Goal: Task Accomplishment & Management: Manage account settings

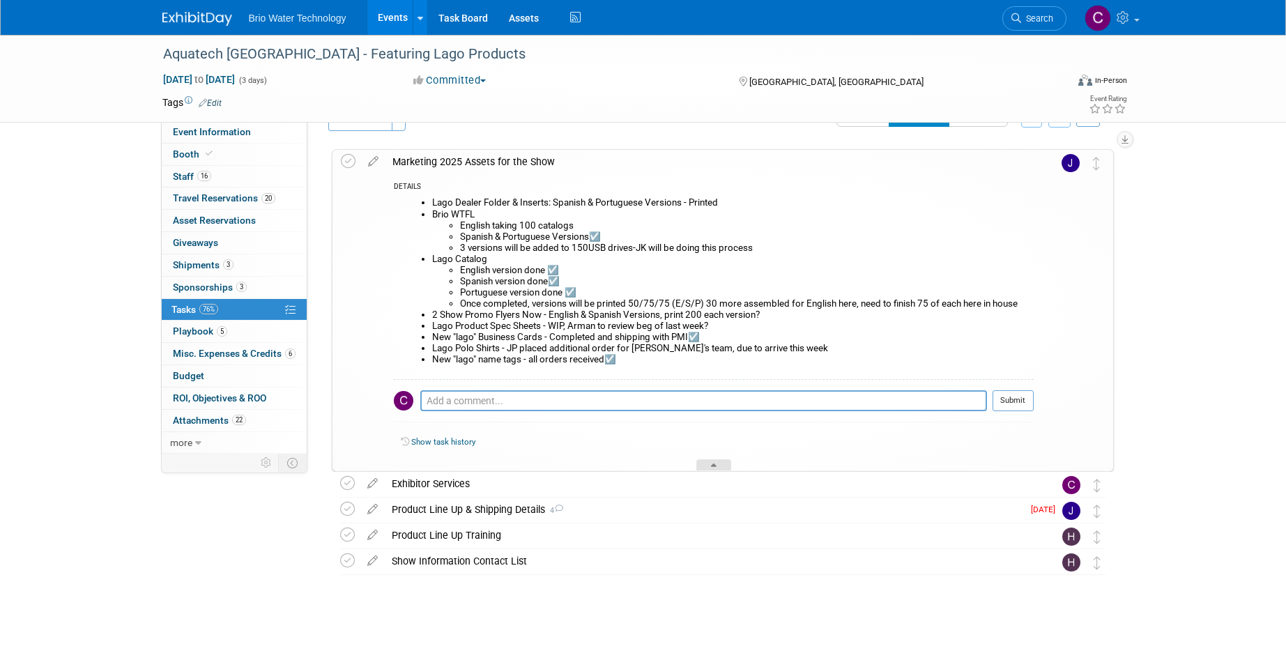
scroll to position [31, 0]
click at [719, 464] on div at bounding box center [713, 466] width 35 height 12
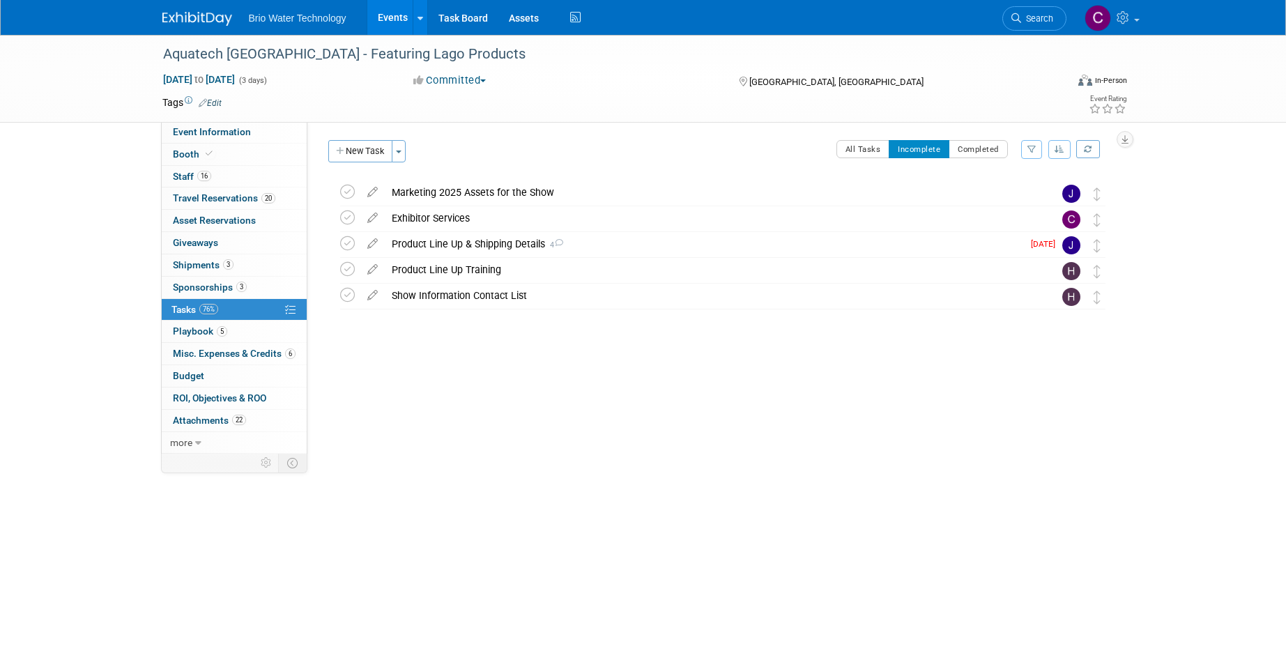
click at [435, 192] on div "Marketing 2025 Assets for the Show" at bounding box center [709, 192] width 649 height 24
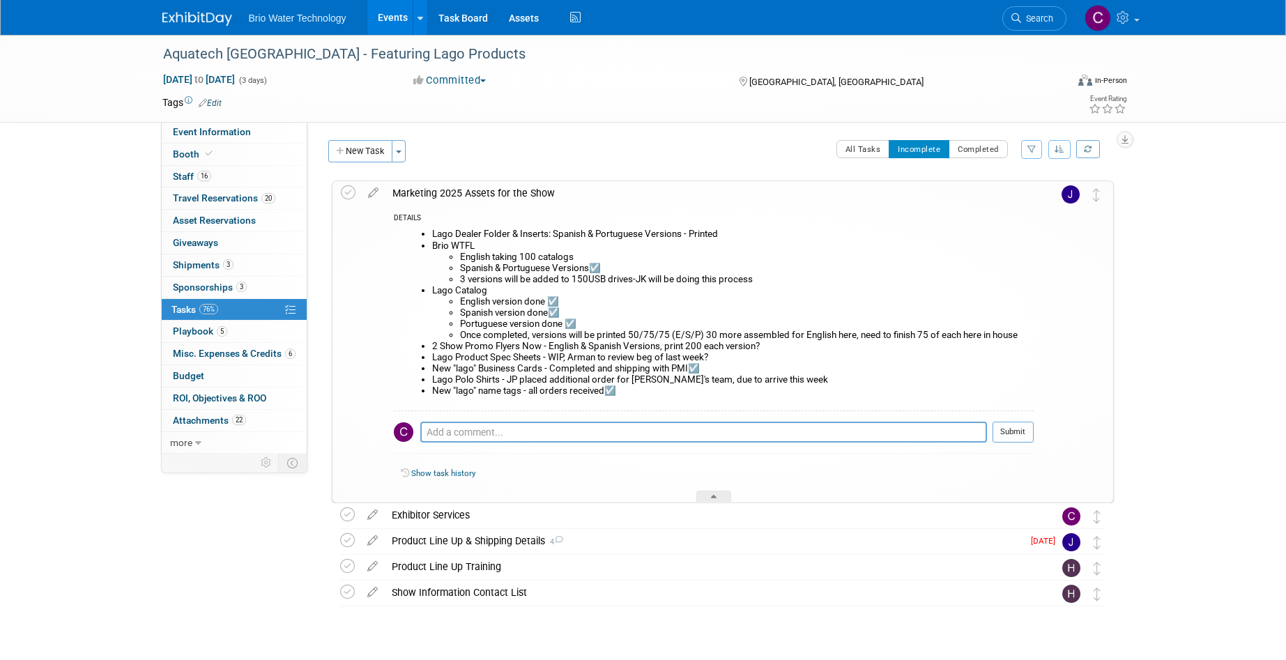
click at [441, 193] on div "Marketing 2025 Assets for the Show" at bounding box center [709, 193] width 648 height 24
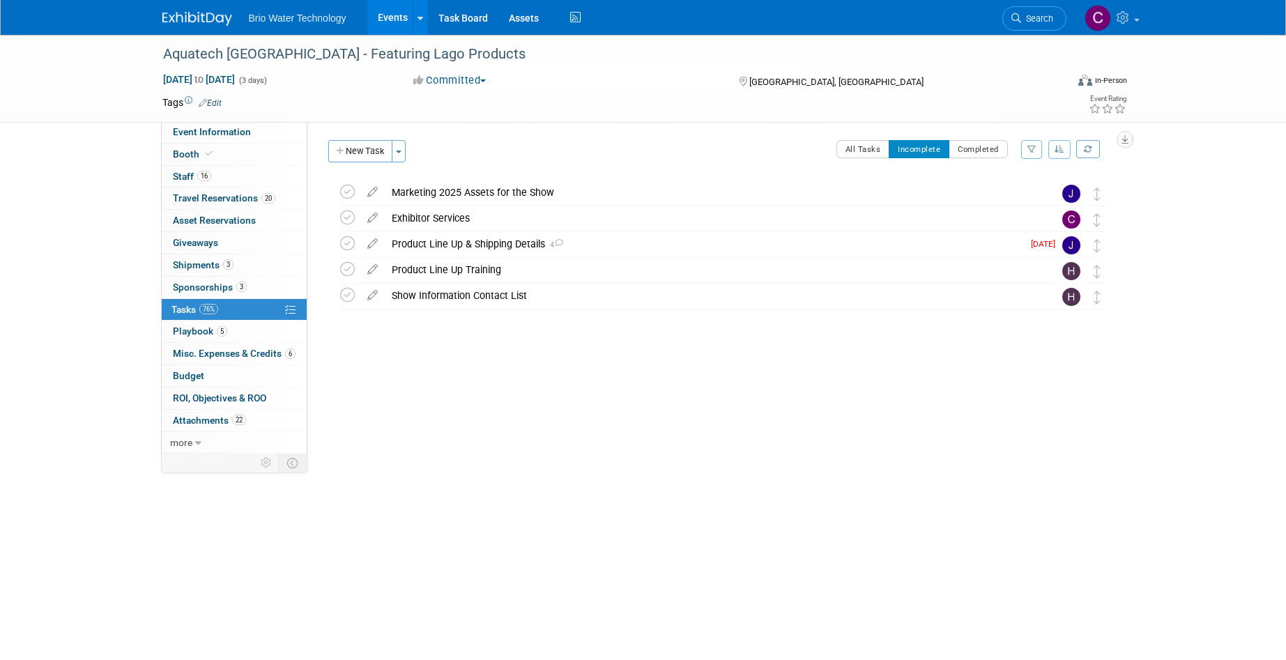
click at [454, 243] on div "Product Line Up & Shipping Details 4" at bounding box center [704, 244] width 638 height 24
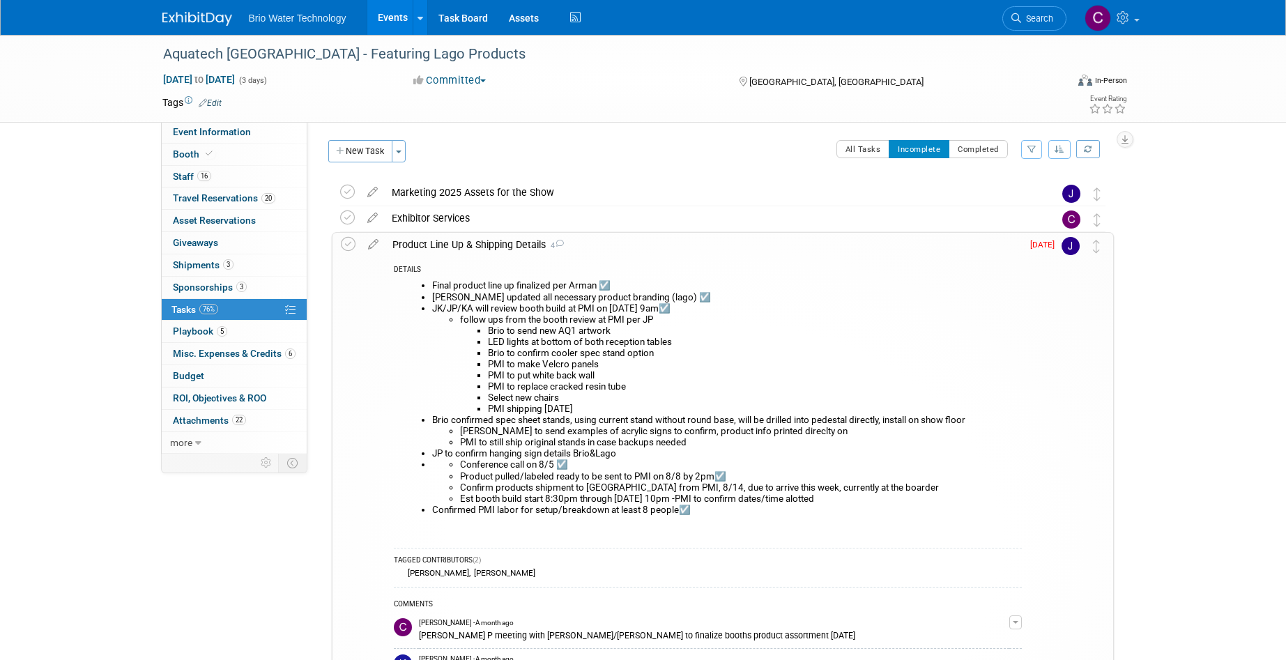
click at [441, 246] on div "Product Line Up & Shipping Details 4" at bounding box center [703, 245] width 636 height 24
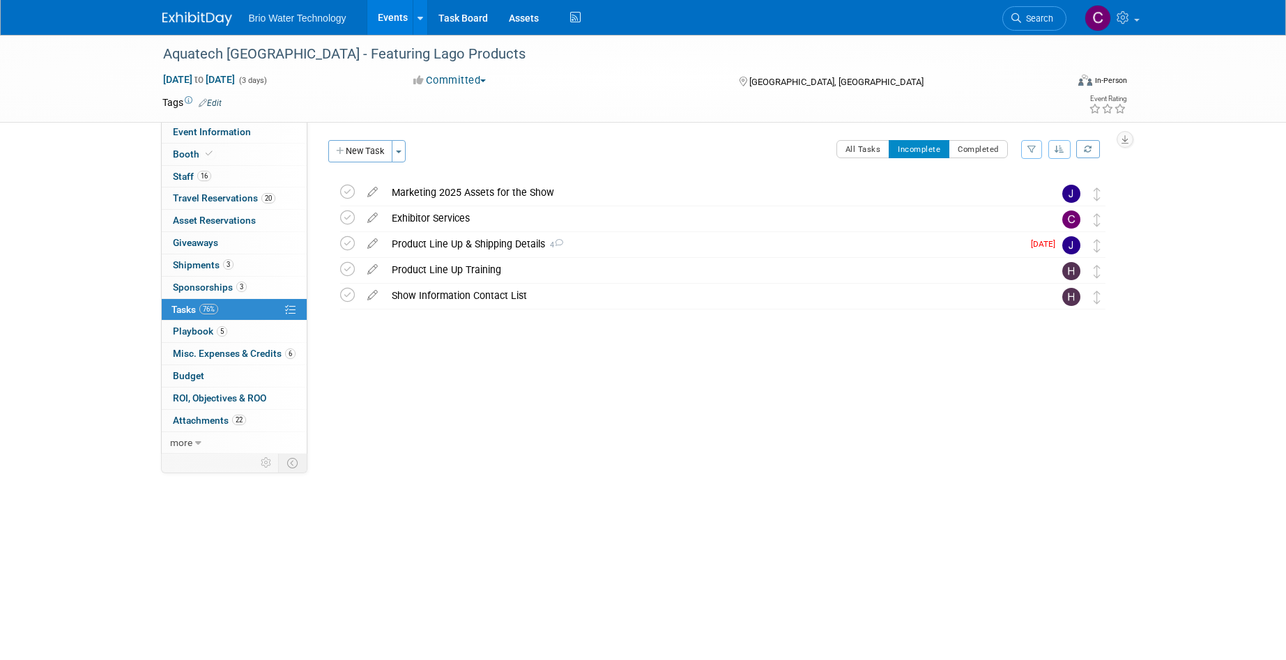
click at [422, 198] on div "Marketing 2025 Assets for the Show" at bounding box center [709, 192] width 649 height 24
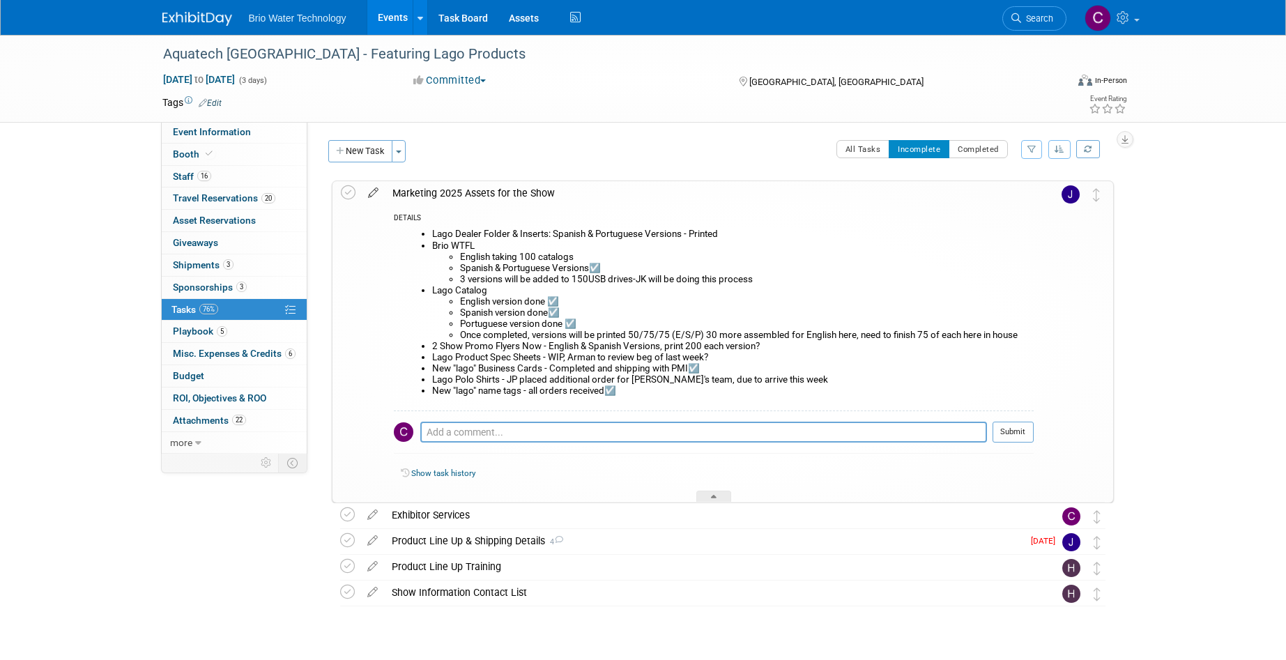
click at [376, 189] on icon at bounding box center [373, 189] width 24 height 17
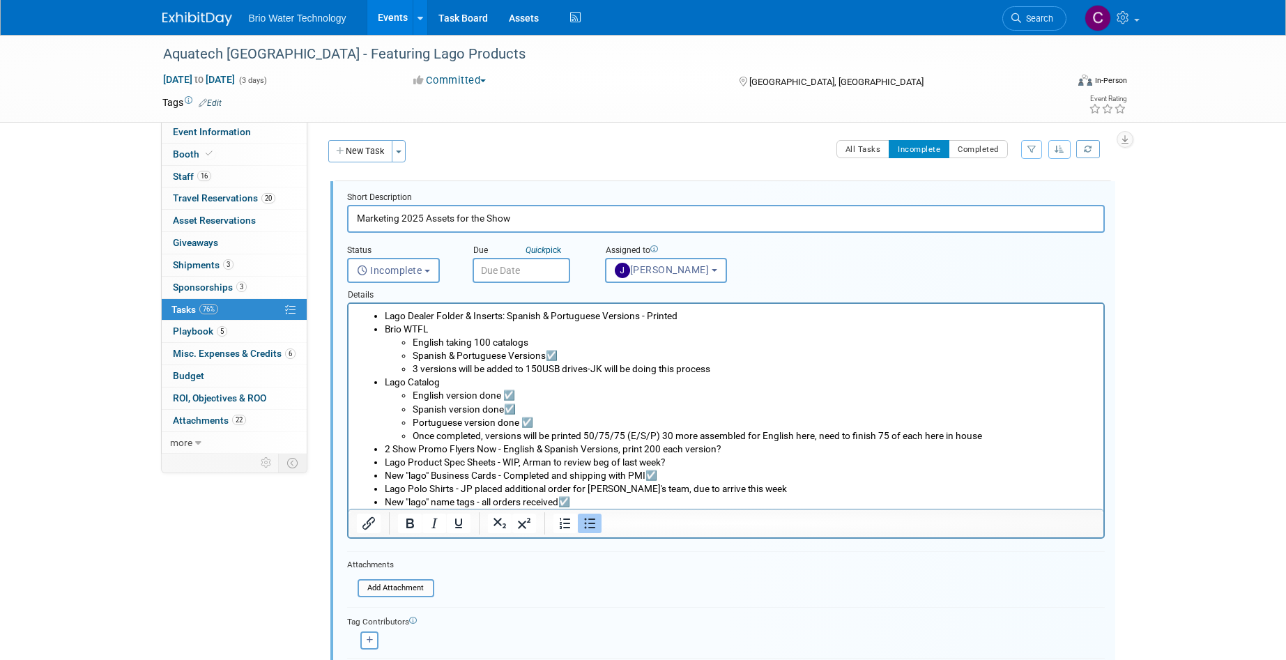
drag, startPoint x: 714, startPoint y: 370, endPoint x: 746, endPoint y: 428, distance: 65.8
click at [714, 371] on li "3 versions will be added to 150USB drives-JK will be doing this process" at bounding box center [753, 368] width 683 height 13
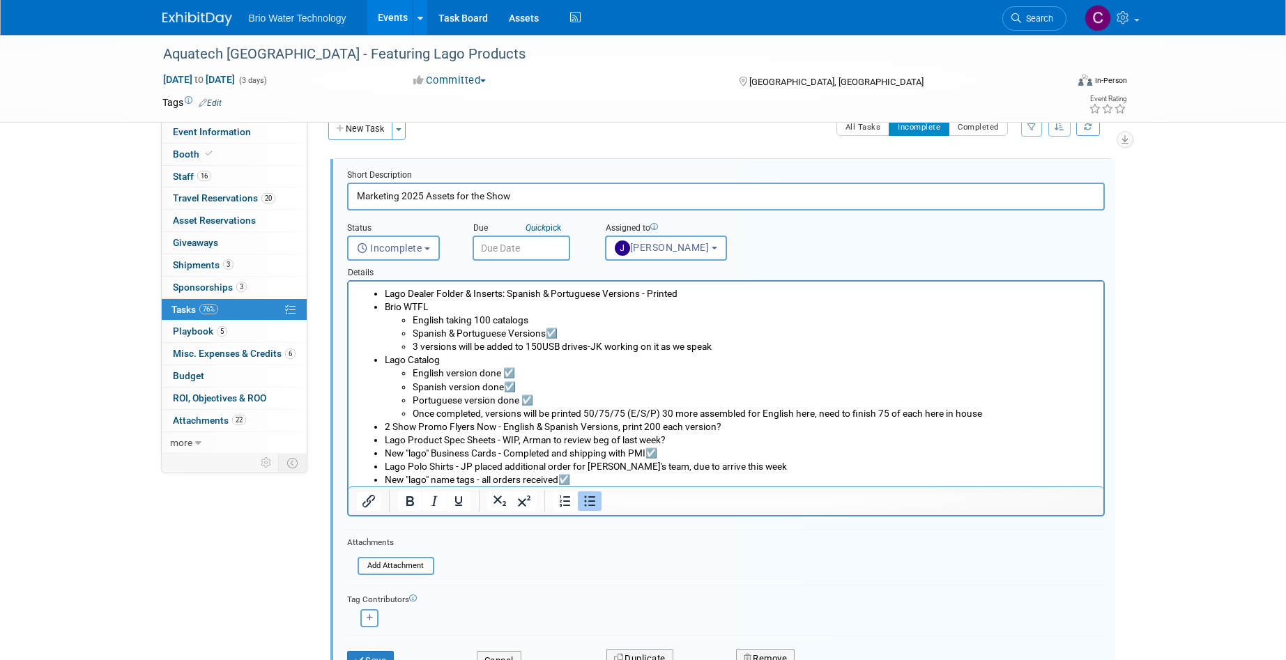
scroll to position [22, 0]
click at [984, 415] on li "Once completed, versions will be printed 50/75/75 (E/S/P) 30 more assembled for…" at bounding box center [753, 413] width 683 height 13
drag, startPoint x: 659, startPoint y: 414, endPoint x: 707, endPoint y: 418, distance: 47.6
click at [625, 413] on li "Once completed, versions will be printed 50/75/75 (E/S/P) total new total to be…" at bounding box center [753, 414] width 683 height 13
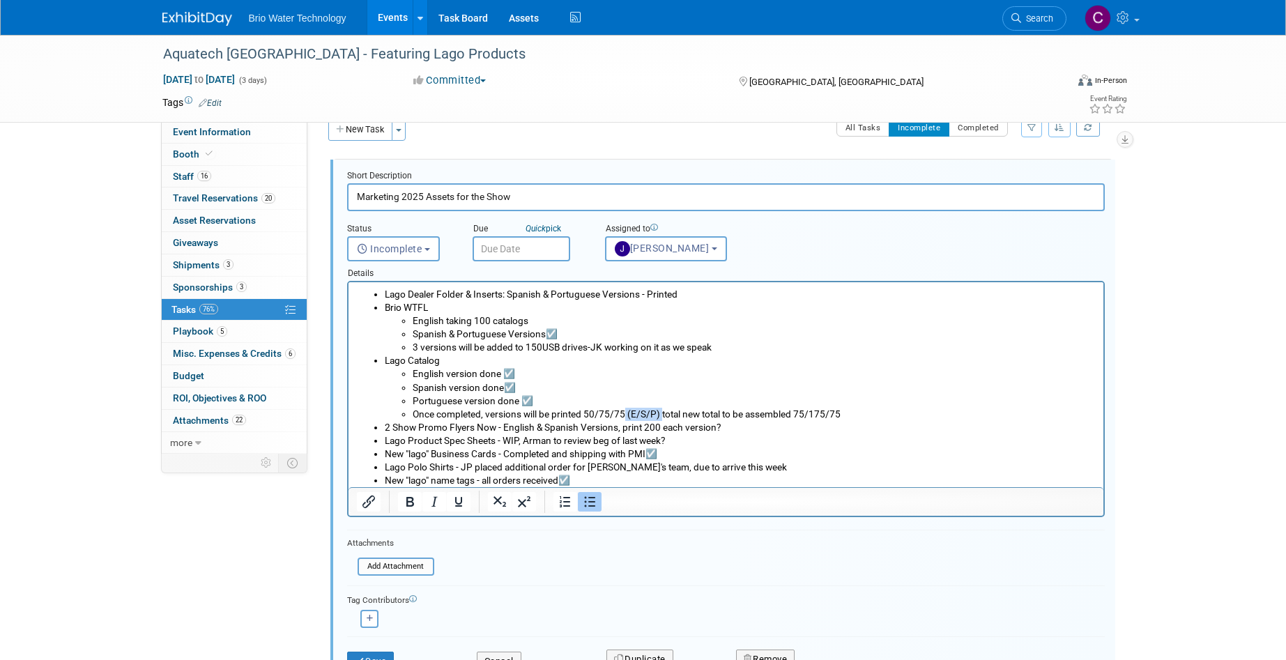
copy li "(E/S/P)"
drag, startPoint x: 839, startPoint y: 413, endPoint x: 872, endPoint y: 414, distance: 33.5
click at [839, 413] on li "Once completed, versions will be printed 50/75/75 (E/S/P) total new total to be…" at bounding box center [753, 414] width 683 height 13
click at [732, 428] on li "2 Show Promo Flyers Now - English & Spanish Versions, print 200 each version?" at bounding box center [739, 427] width 711 height 13
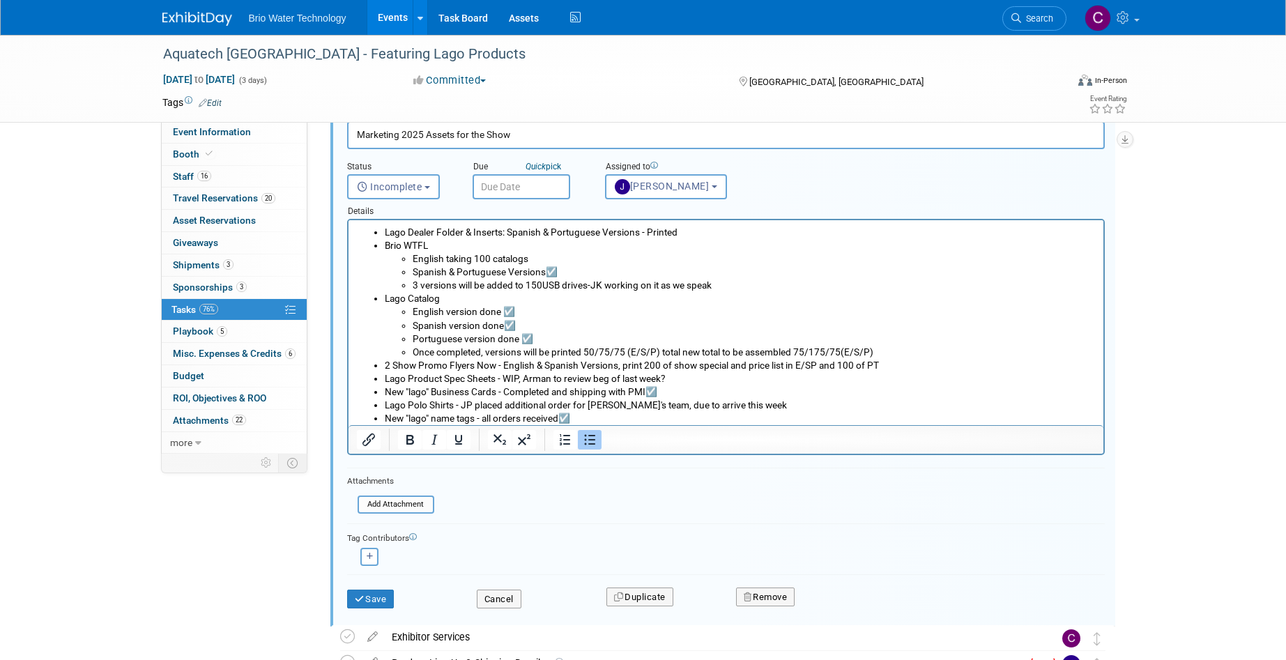
scroll to position [89, 0]
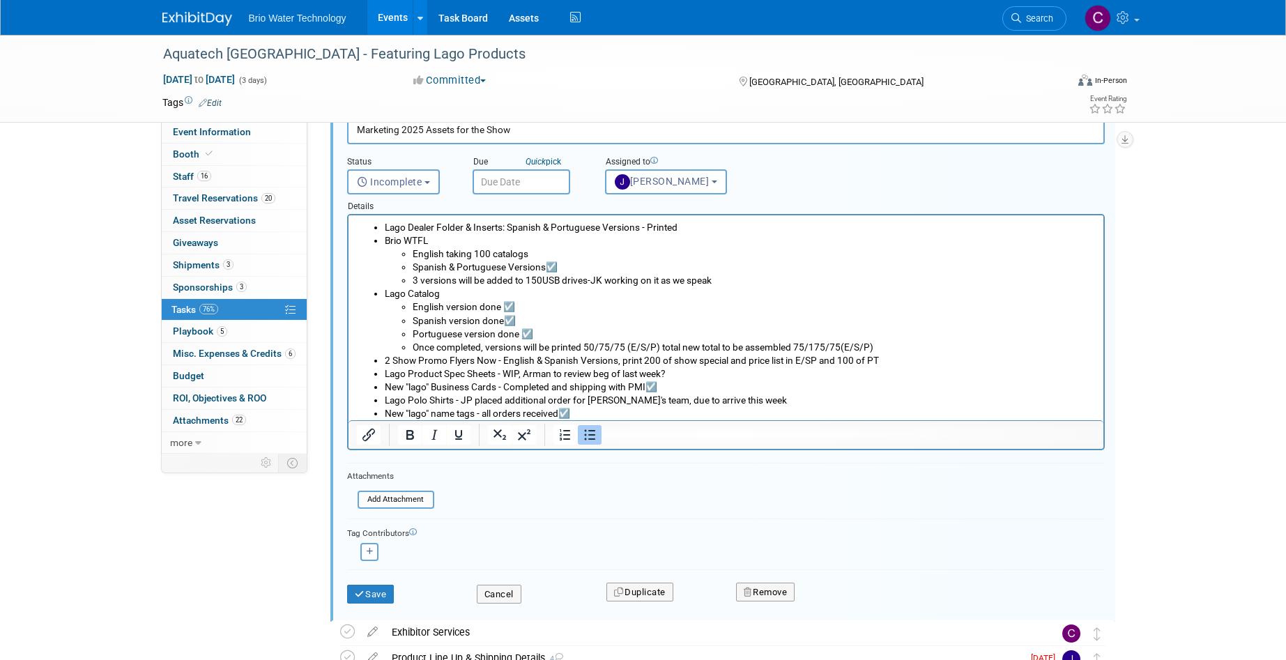
click at [676, 374] on li "Lago Product Spec Sheets - WIP, Arman to review beg of last week?" at bounding box center [739, 373] width 711 height 13
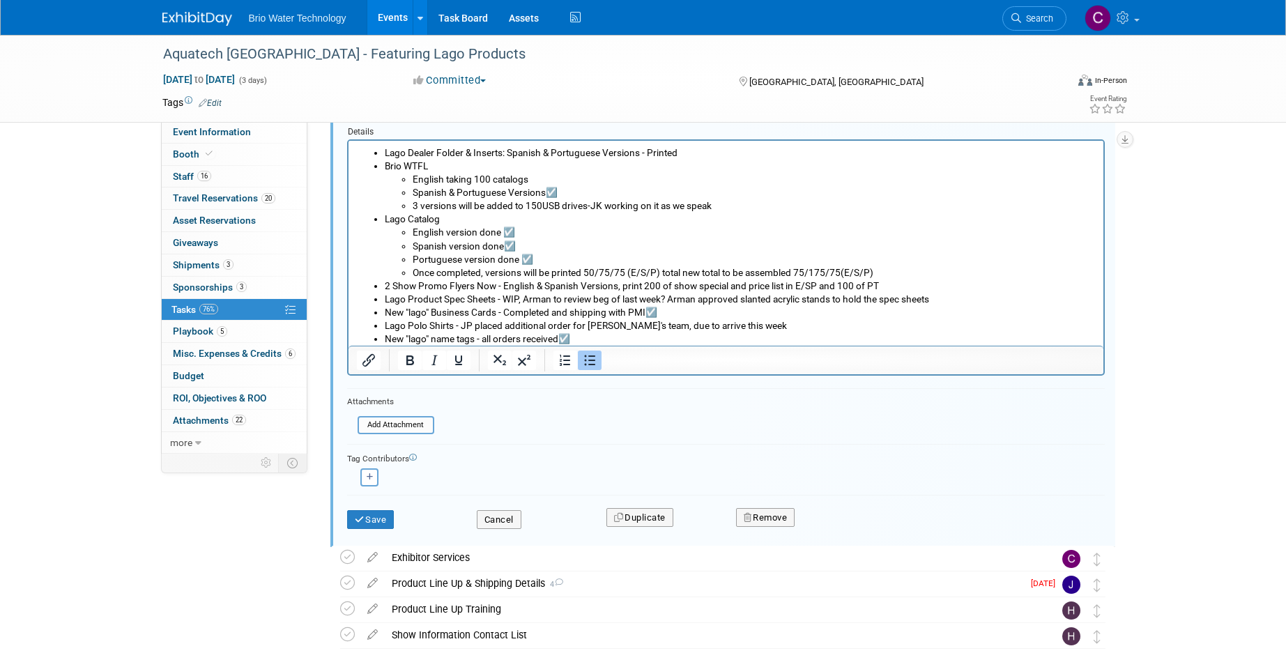
scroll to position [167, 0]
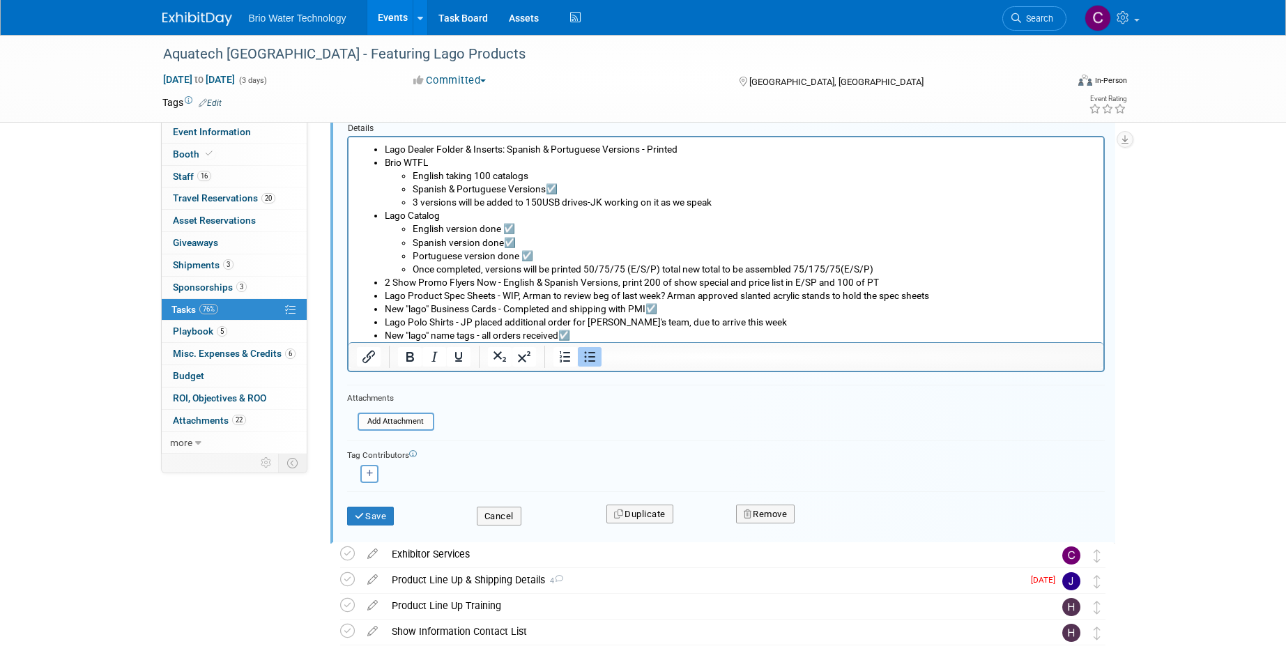
drag, startPoint x: 374, startPoint y: 512, endPoint x: 275, endPoint y: 505, distance: 98.5
click at [374, 512] on button "Save" at bounding box center [370, 517] width 47 height 20
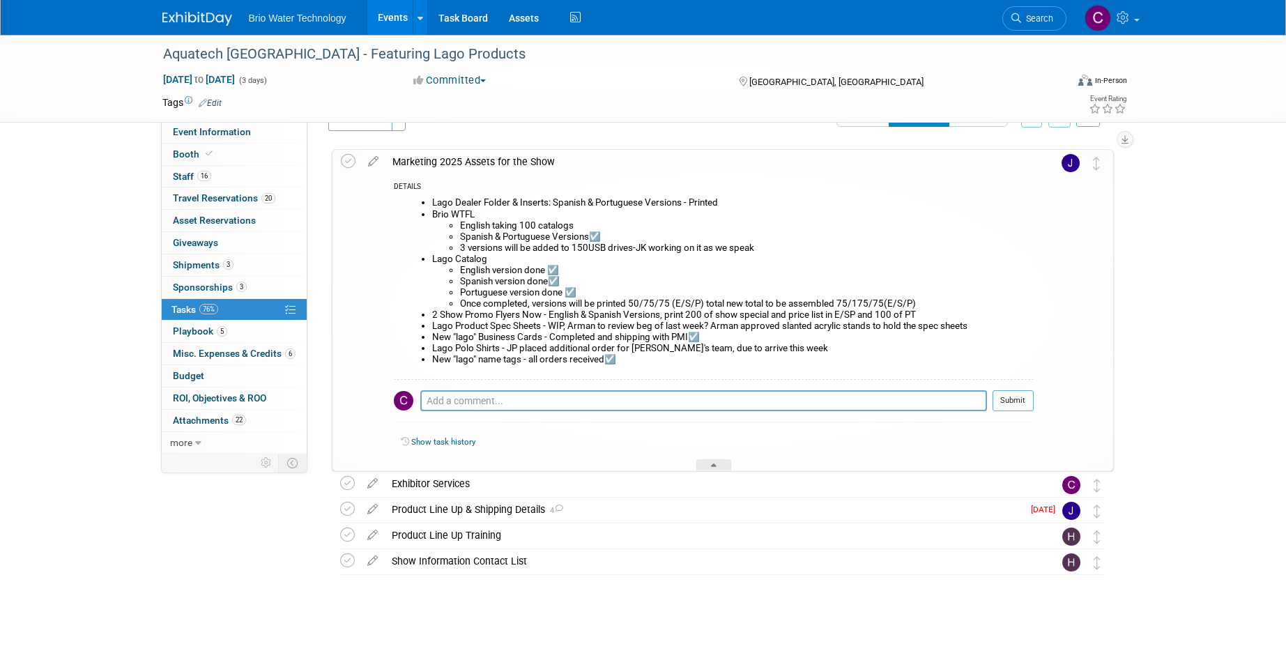
scroll to position [31, 0]
click at [468, 161] on div "Marketing 2025 Assets for the Show" at bounding box center [709, 163] width 648 height 24
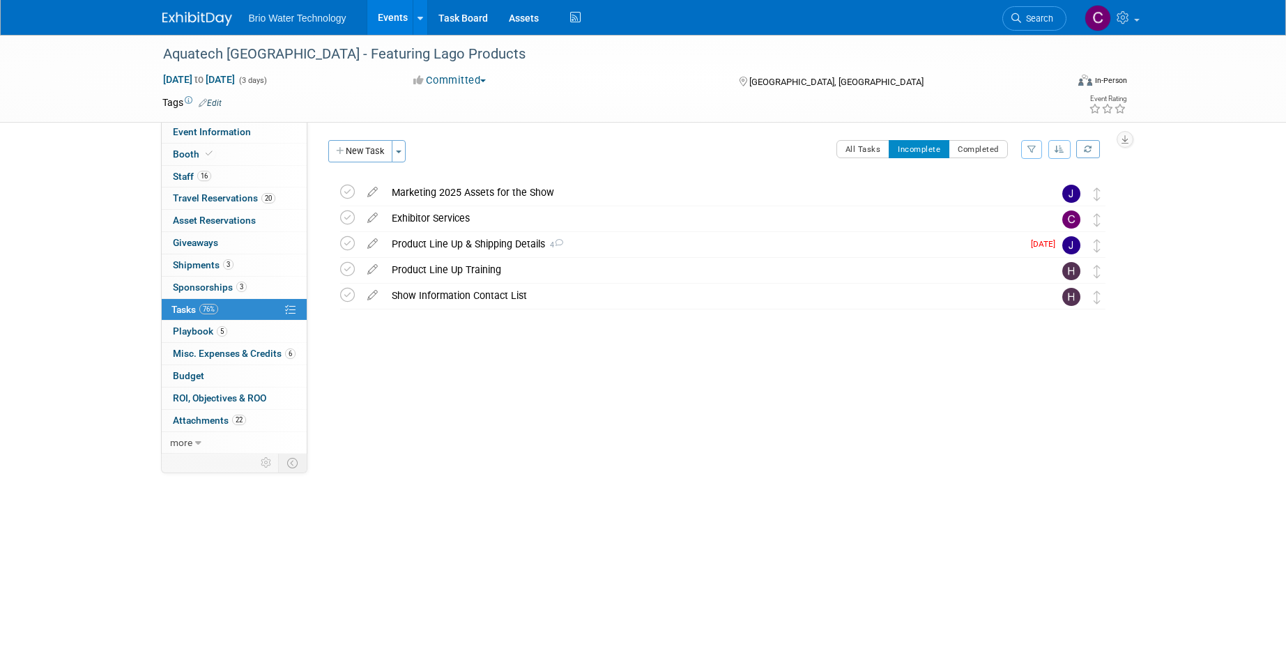
scroll to position [0, 0]
click at [464, 192] on div "Marketing 2025 Assets for the Show" at bounding box center [709, 192] width 649 height 24
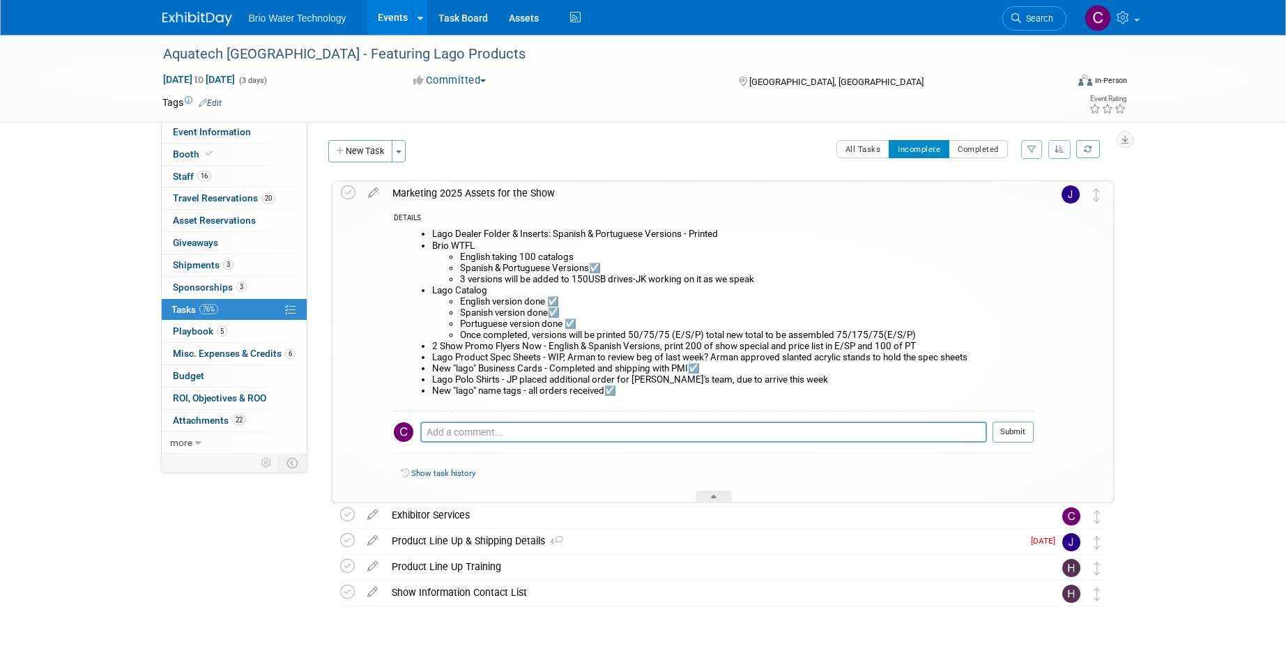
click at [369, 189] on icon at bounding box center [373, 189] width 24 height 17
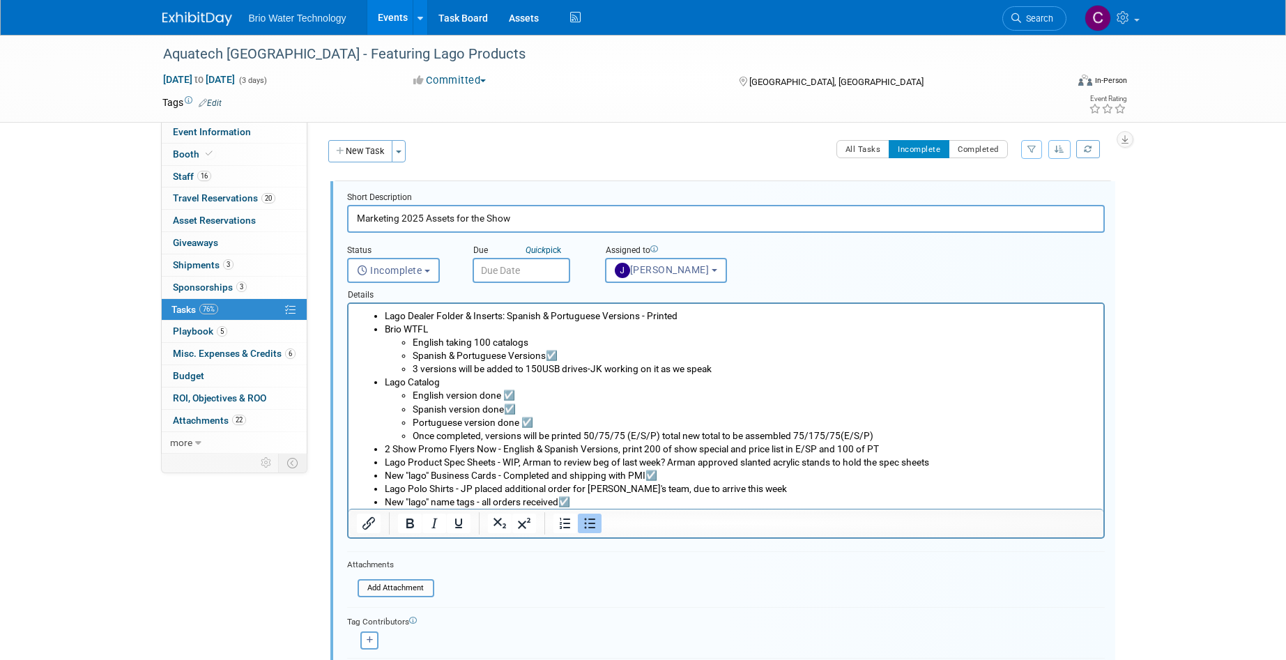
drag, startPoint x: 985, startPoint y: 462, endPoint x: 976, endPoint y: 463, distance: 9.1
click at [985, 462] on li "Lago Product Spec Sheets - WIP, Arman to review beg of last week? Arman approve…" at bounding box center [739, 462] width 711 height 13
click at [978, 447] on li "2 Show Promo Flyers Now - English & Spanish Versions, print 200 of show special…" at bounding box center [739, 449] width 711 height 13
click at [883, 462] on li "Lago Product Spec Sheets - Arman approved both spec sheet and holders, JP takin…" at bounding box center [739, 462] width 711 height 13
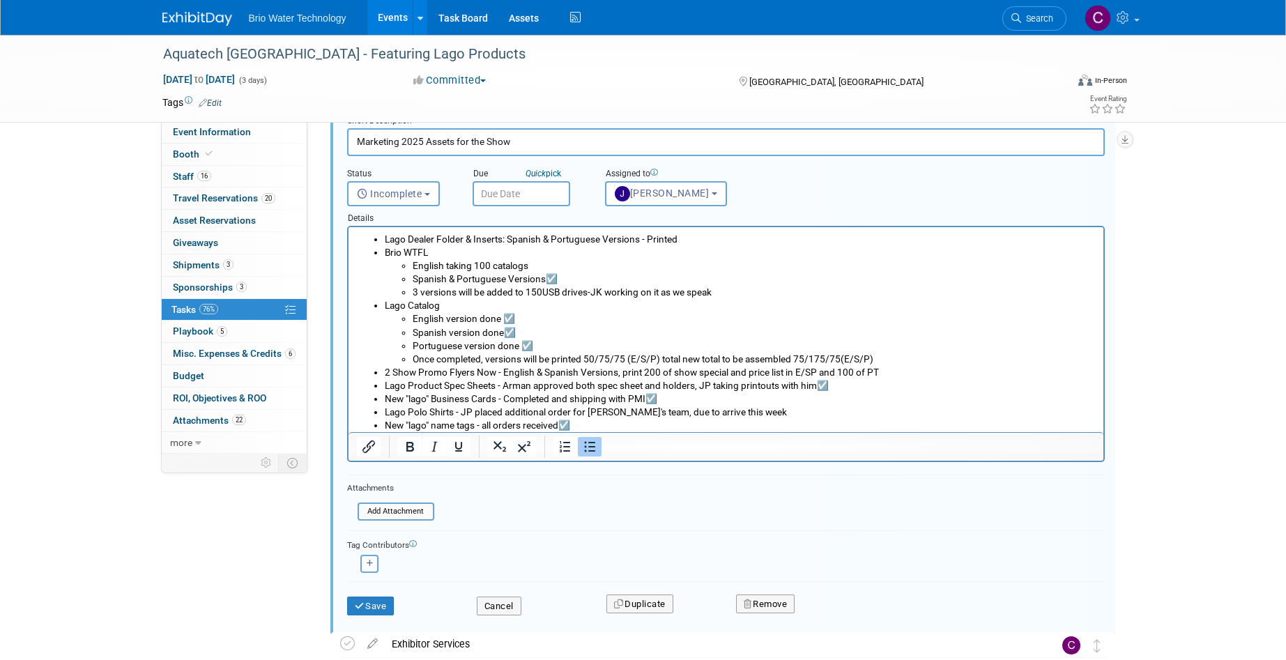
scroll to position [103, 0]
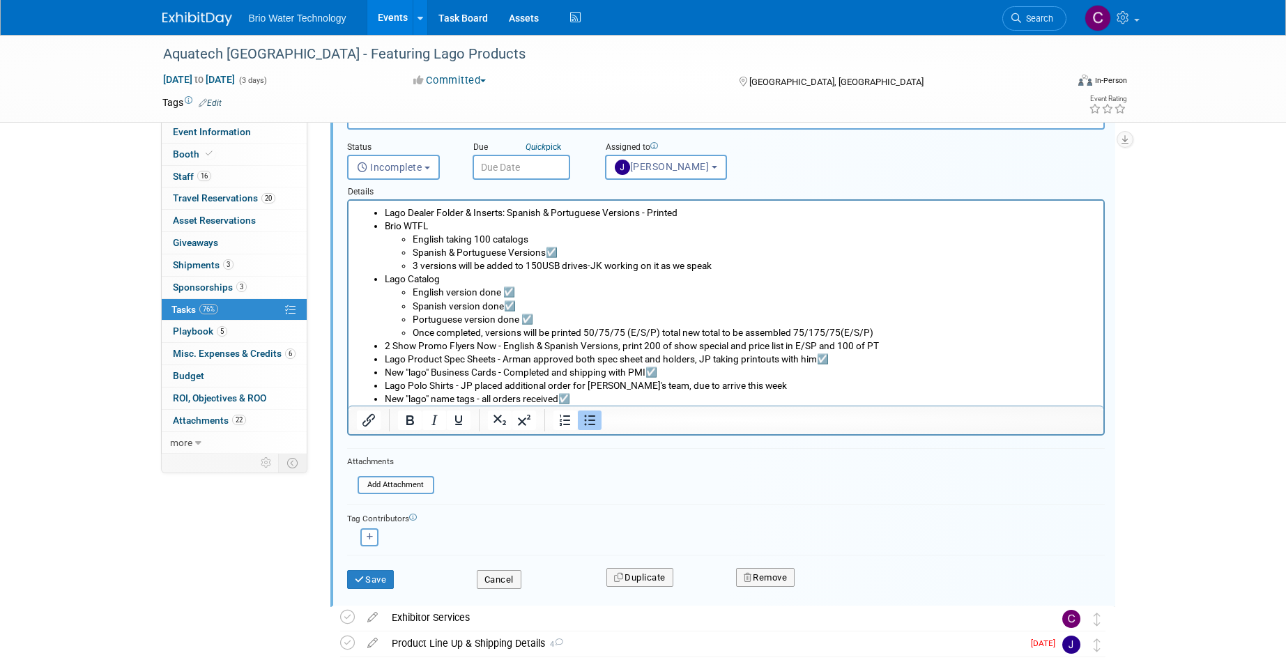
drag, startPoint x: 384, startPoint y: 574, endPoint x: 403, endPoint y: 572, distance: 19.6
click at [384, 574] on button "Save" at bounding box center [370, 580] width 47 height 20
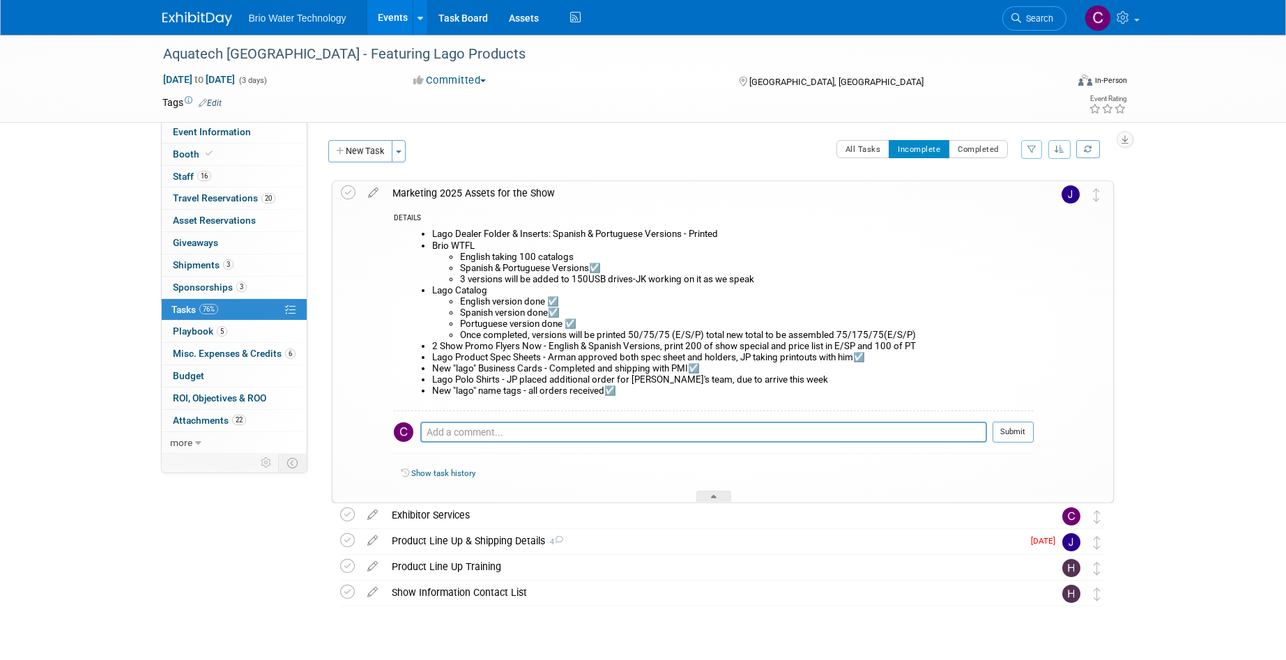
scroll to position [0, 0]
click at [465, 192] on div "Marketing 2025 Assets for the Show" at bounding box center [709, 193] width 648 height 24
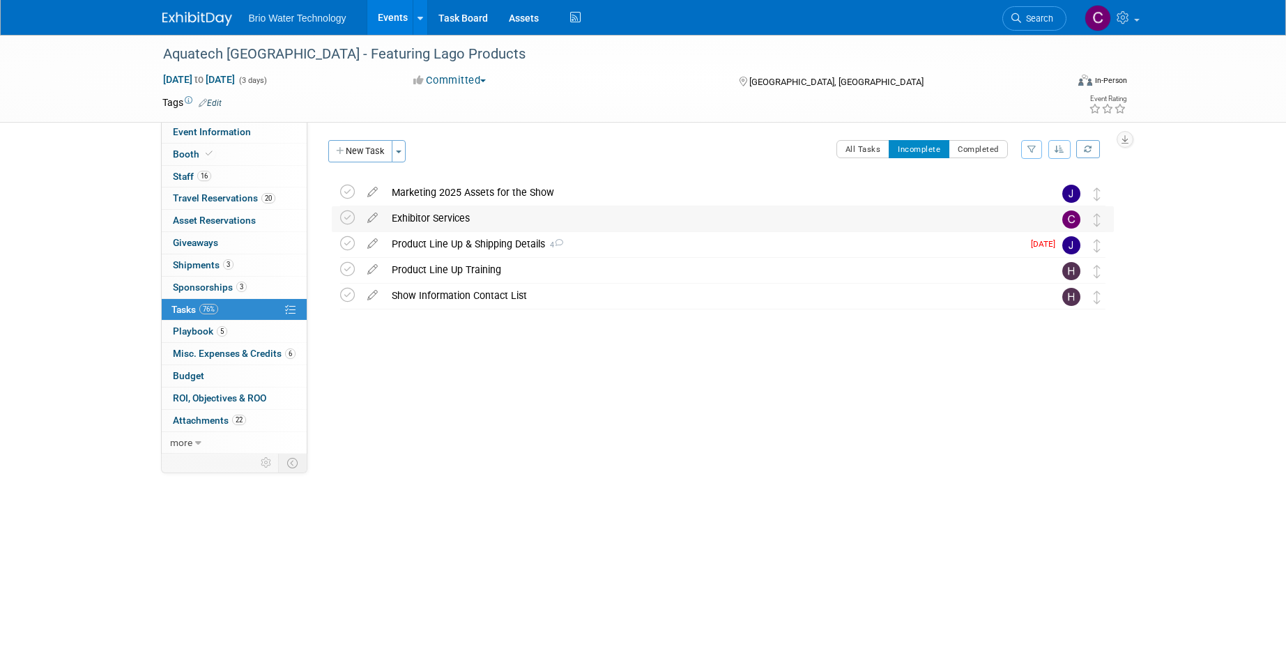
click at [428, 215] on div "Exhibitor Services" at bounding box center [709, 218] width 649 height 24
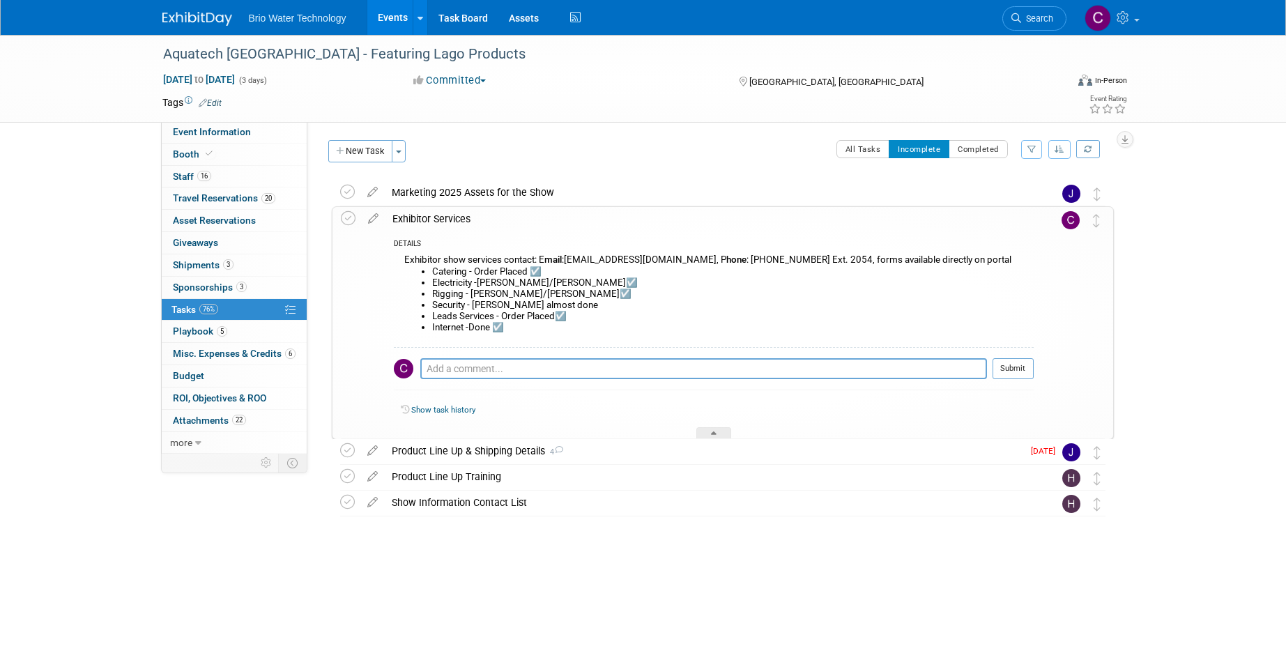
click at [446, 219] on div "Exhibitor Services" at bounding box center [709, 219] width 648 height 24
